Goal: Transaction & Acquisition: Purchase product/service

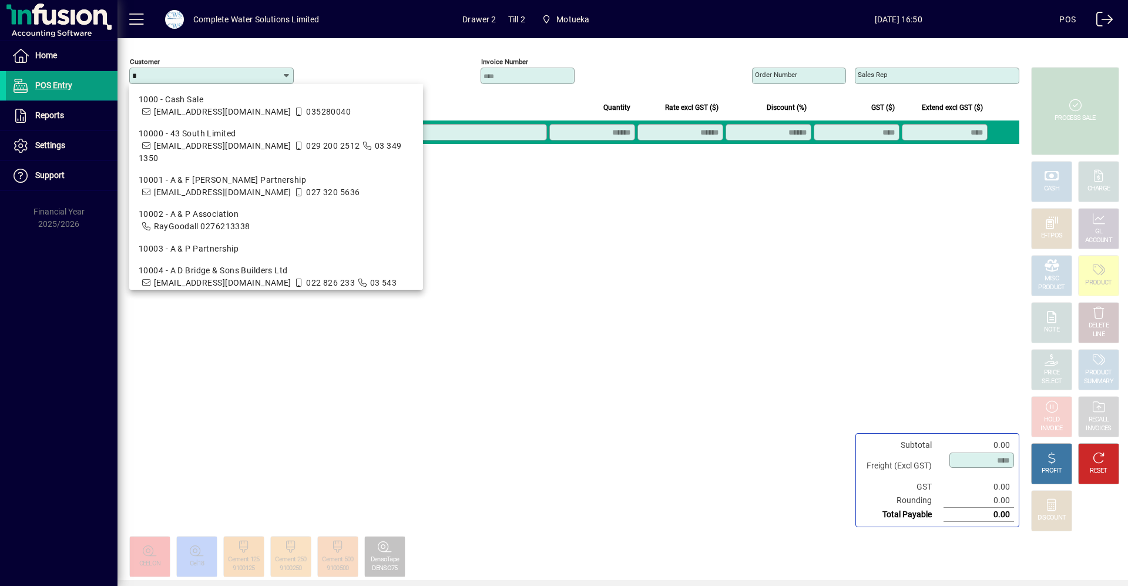
click at [672, 280] on div "Customer Invoice number Order number Sales rep Item Description Quantity Rate e…" at bounding box center [572, 285] width 910 height 494
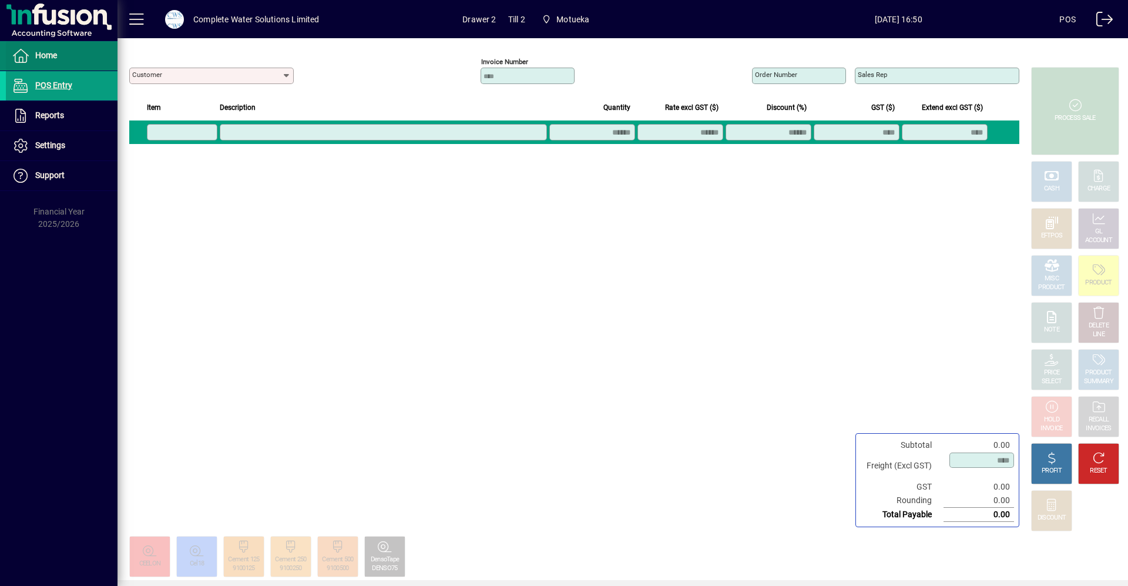
click at [50, 58] on span "Home" at bounding box center [46, 55] width 22 height 9
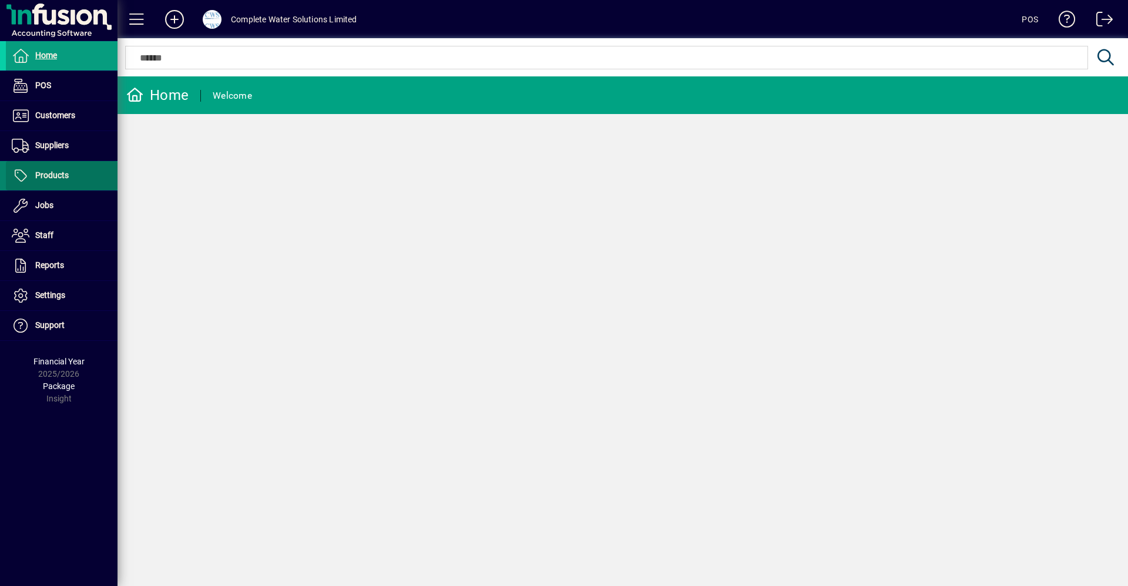
click at [63, 180] on span "Products" at bounding box center [51, 174] width 33 height 9
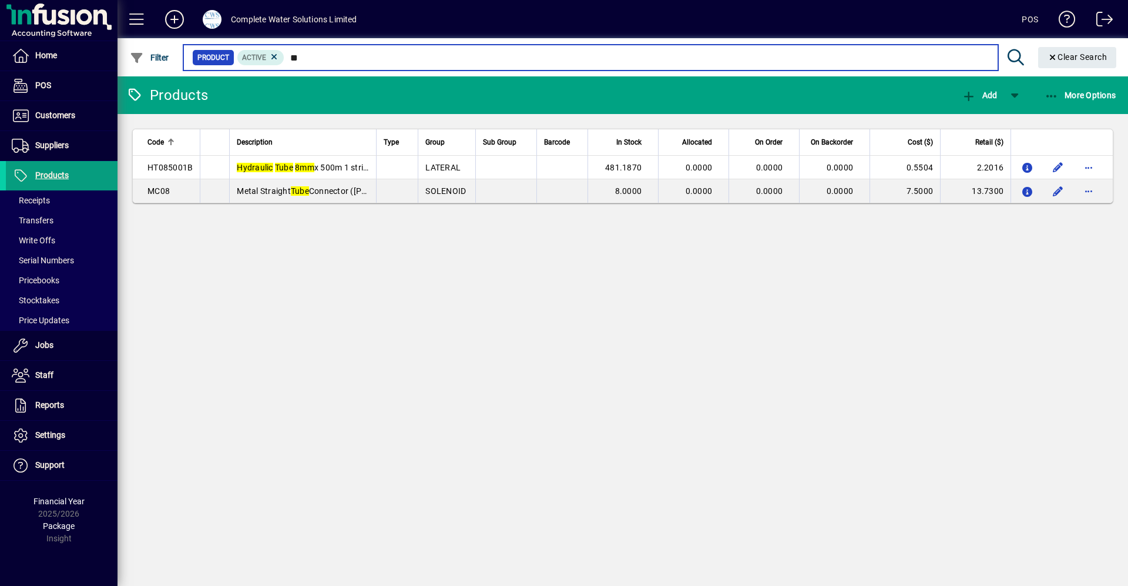
type input "*"
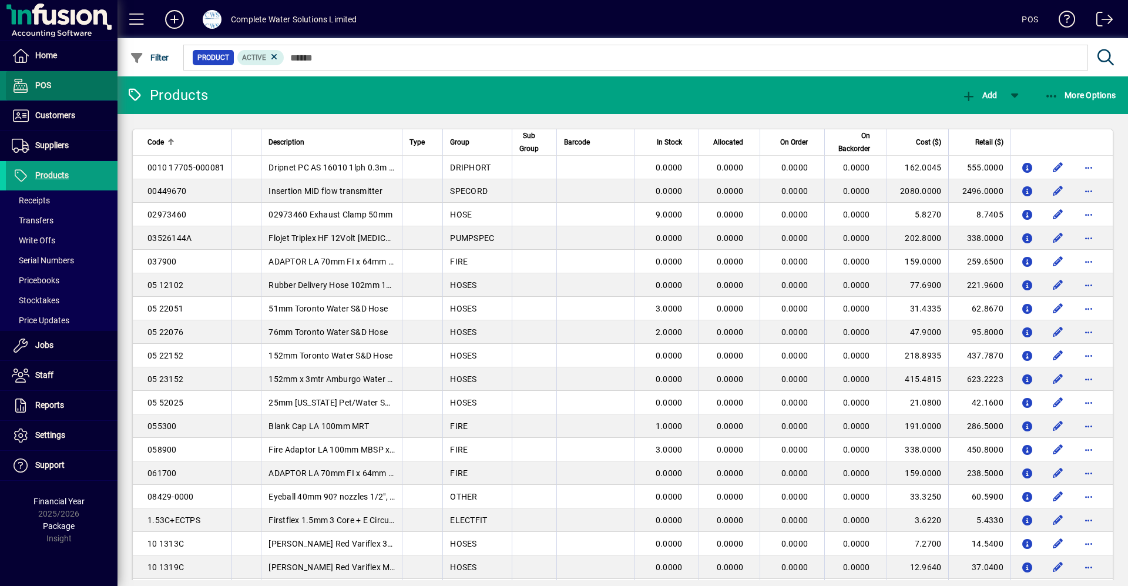
click at [62, 85] on span at bounding box center [62, 86] width 112 height 28
